Goal: Task Accomplishment & Management: Use online tool/utility

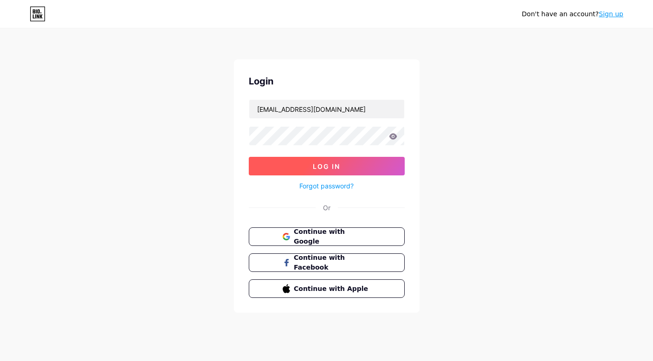
click at [307, 174] on button "Log In" at bounding box center [327, 166] width 156 height 19
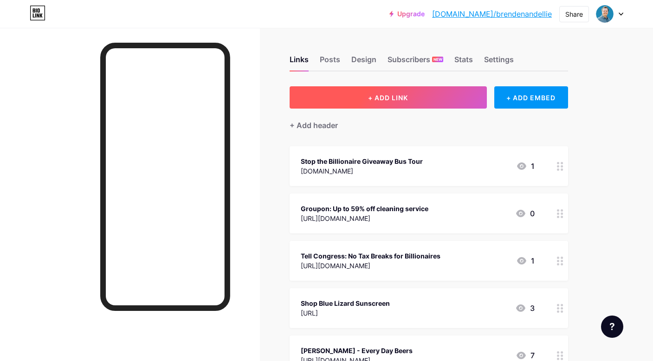
click at [380, 98] on span "+ ADD LINK" at bounding box center [388, 98] width 40 height 8
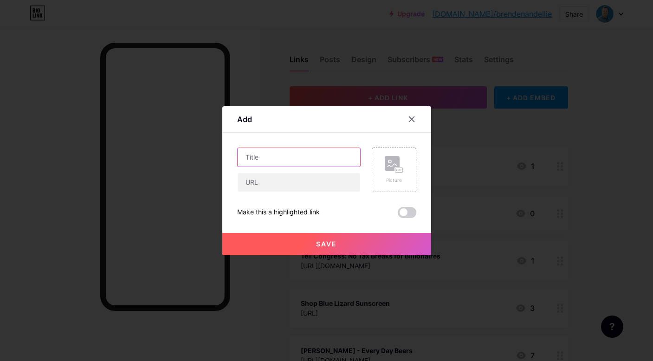
click at [303, 160] on input "text" at bounding box center [298, 157] width 122 height 19
type input "Download the Chime app"
click at [324, 186] on input "text" at bounding box center [298, 182] width 122 height 19
paste input "[URL][DOMAIN_NAME]"
type input "[URL][DOMAIN_NAME]"
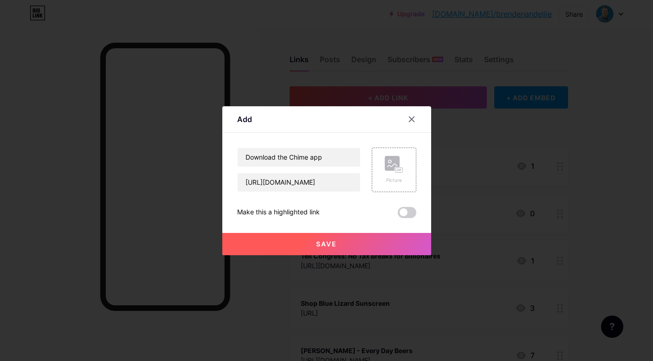
click at [334, 246] on span "Save" at bounding box center [326, 244] width 21 height 8
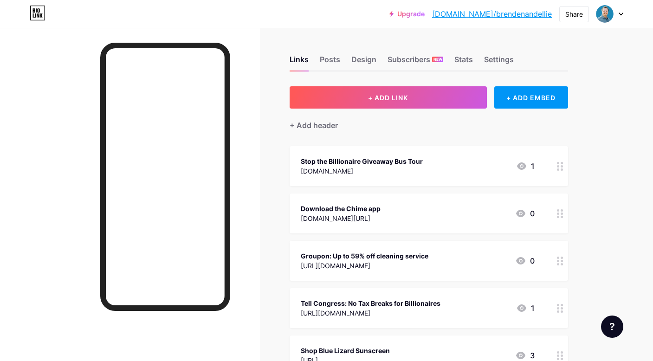
click at [369, 208] on div "Download the Chime app" at bounding box center [341, 209] width 80 height 10
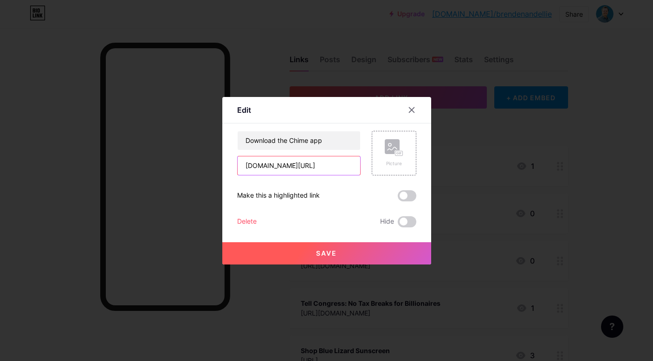
click at [285, 169] on input "[DOMAIN_NAME][URL]" at bounding box center [298, 165] width 122 height 19
type input "[DOMAIN_NAME][URL]"
